Goal: Navigation & Orientation: Find specific page/section

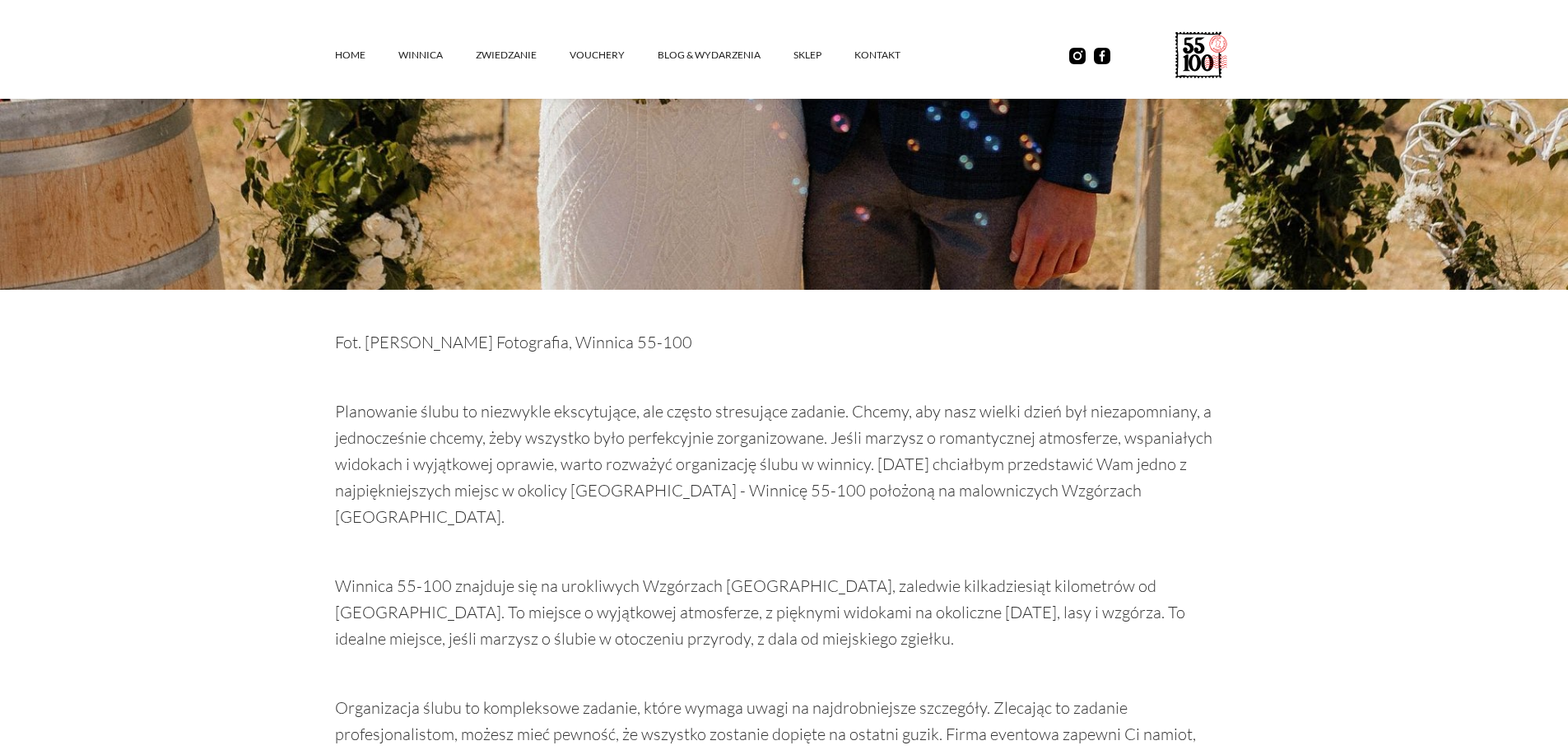
scroll to position [1564, 0]
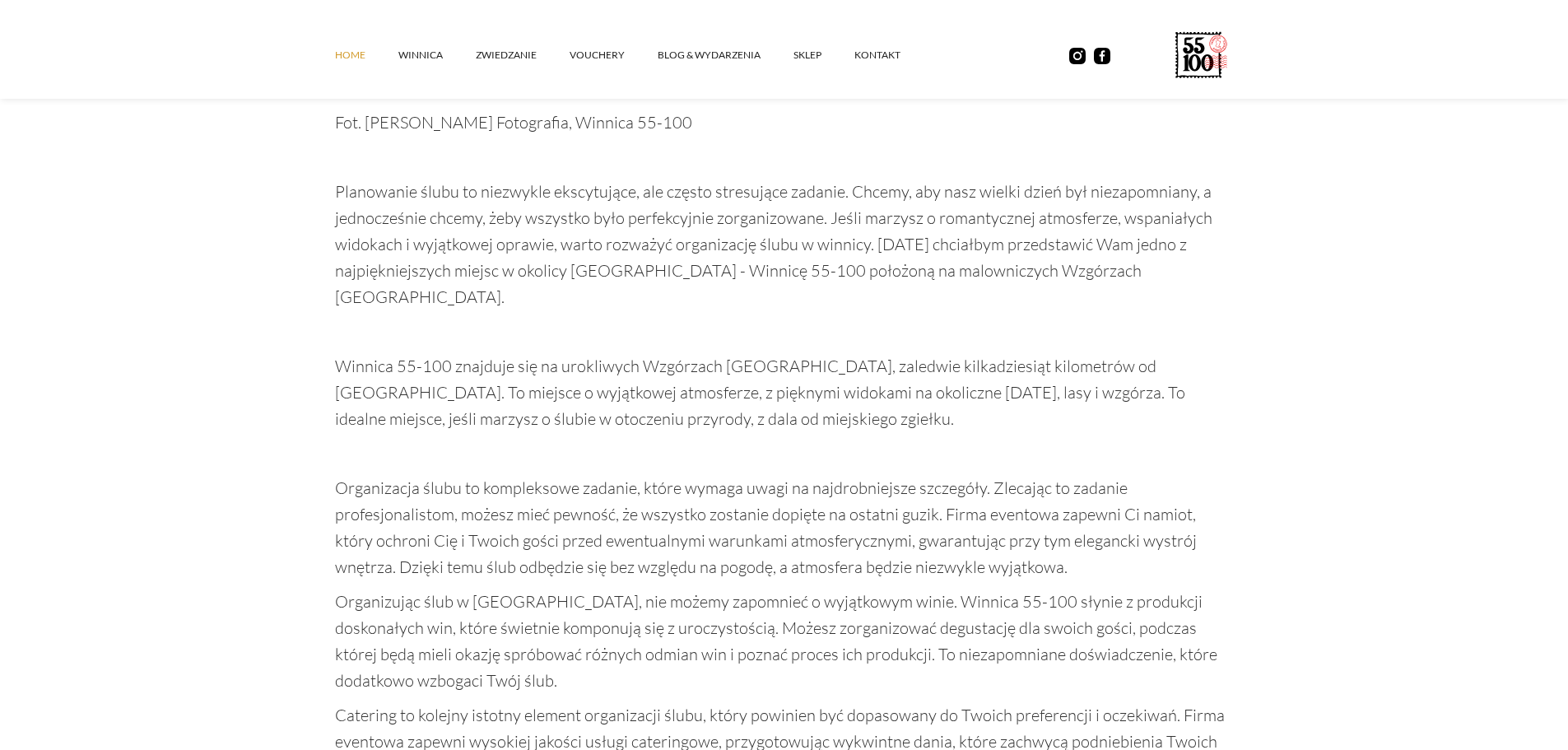
click at [343, 57] on link "Home" at bounding box center [367, 55] width 63 height 50
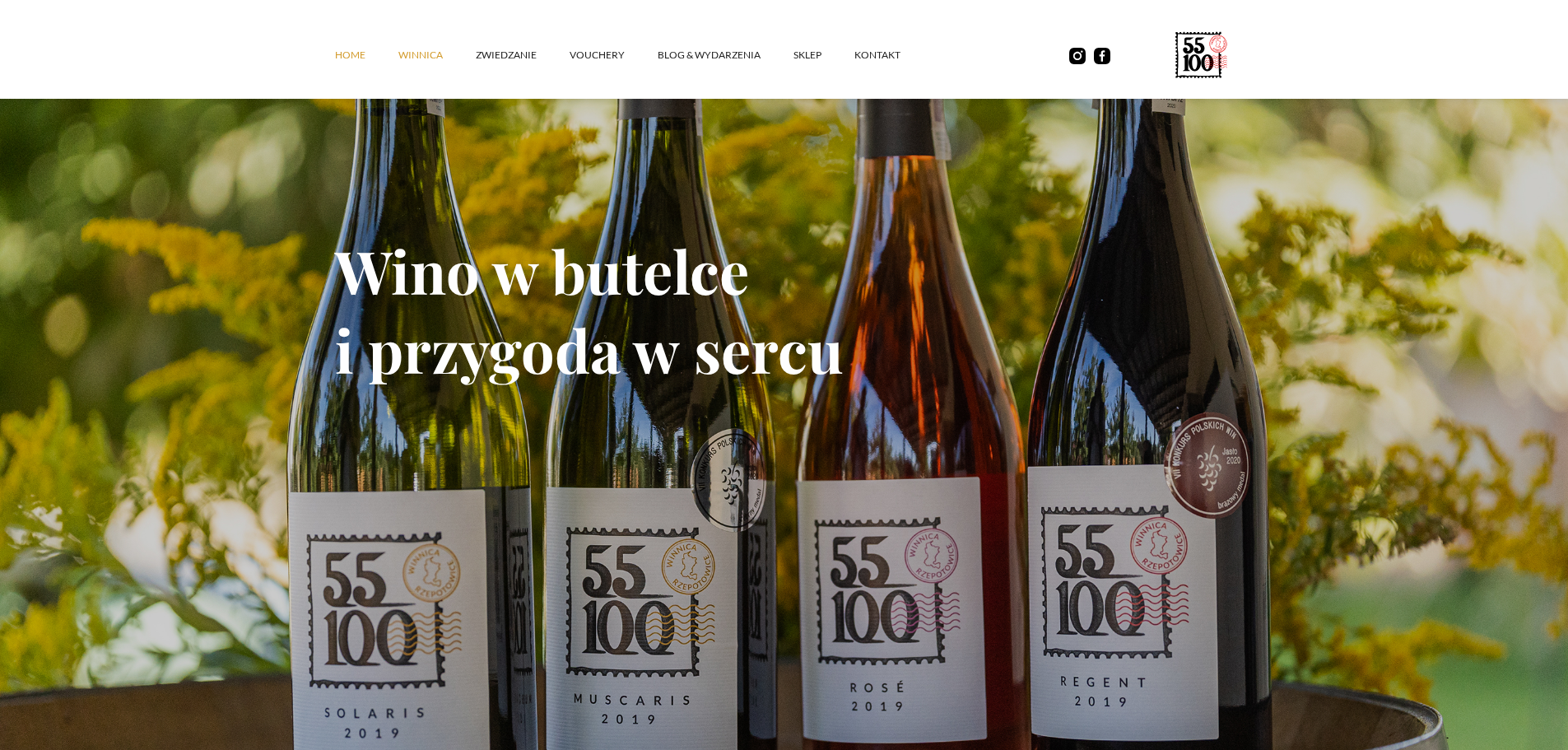
click at [418, 55] on link "winnica" at bounding box center [437, 55] width 78 height 50
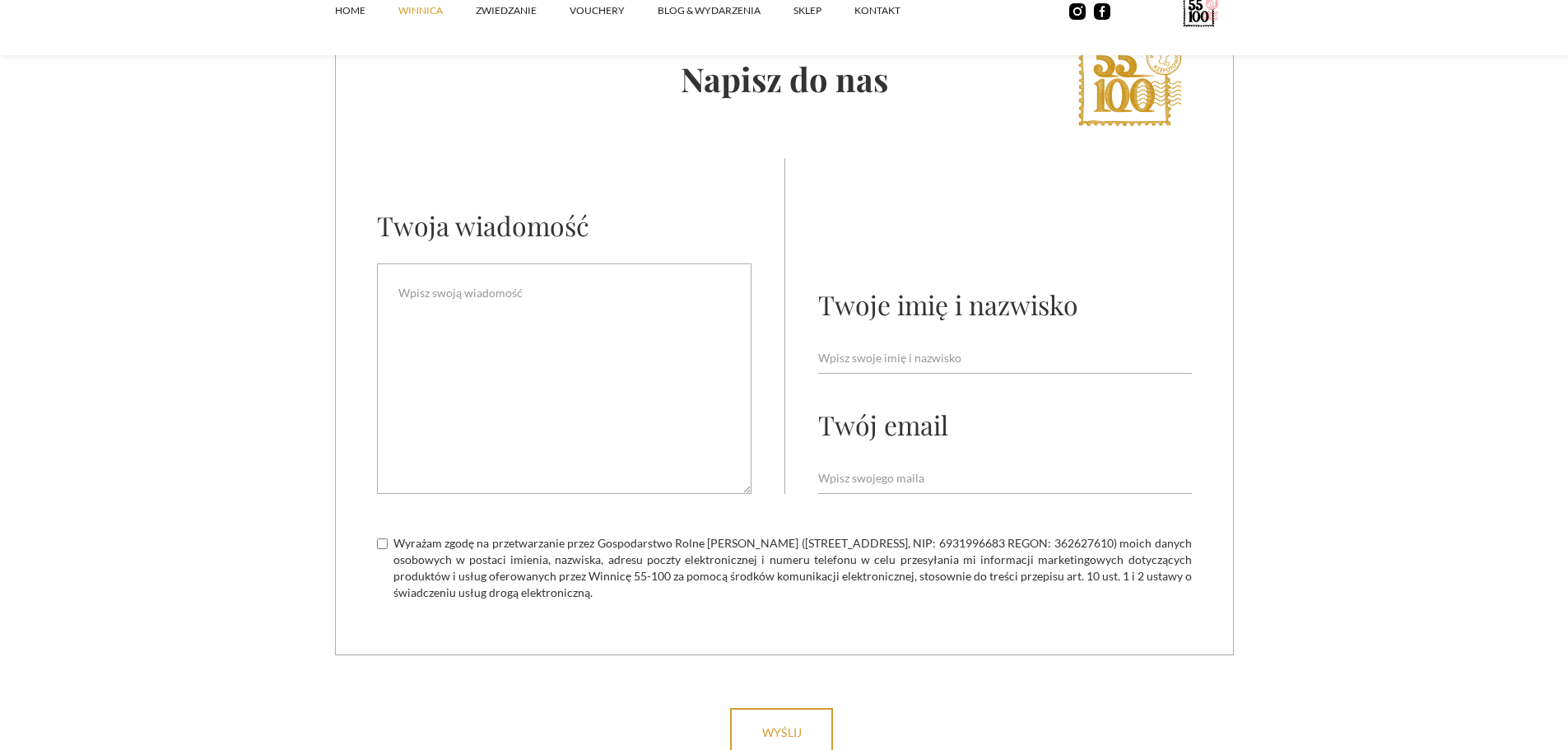
scroll to position [6995, 0]
